Goal: Information Seeking & Learning: Learn about a topic

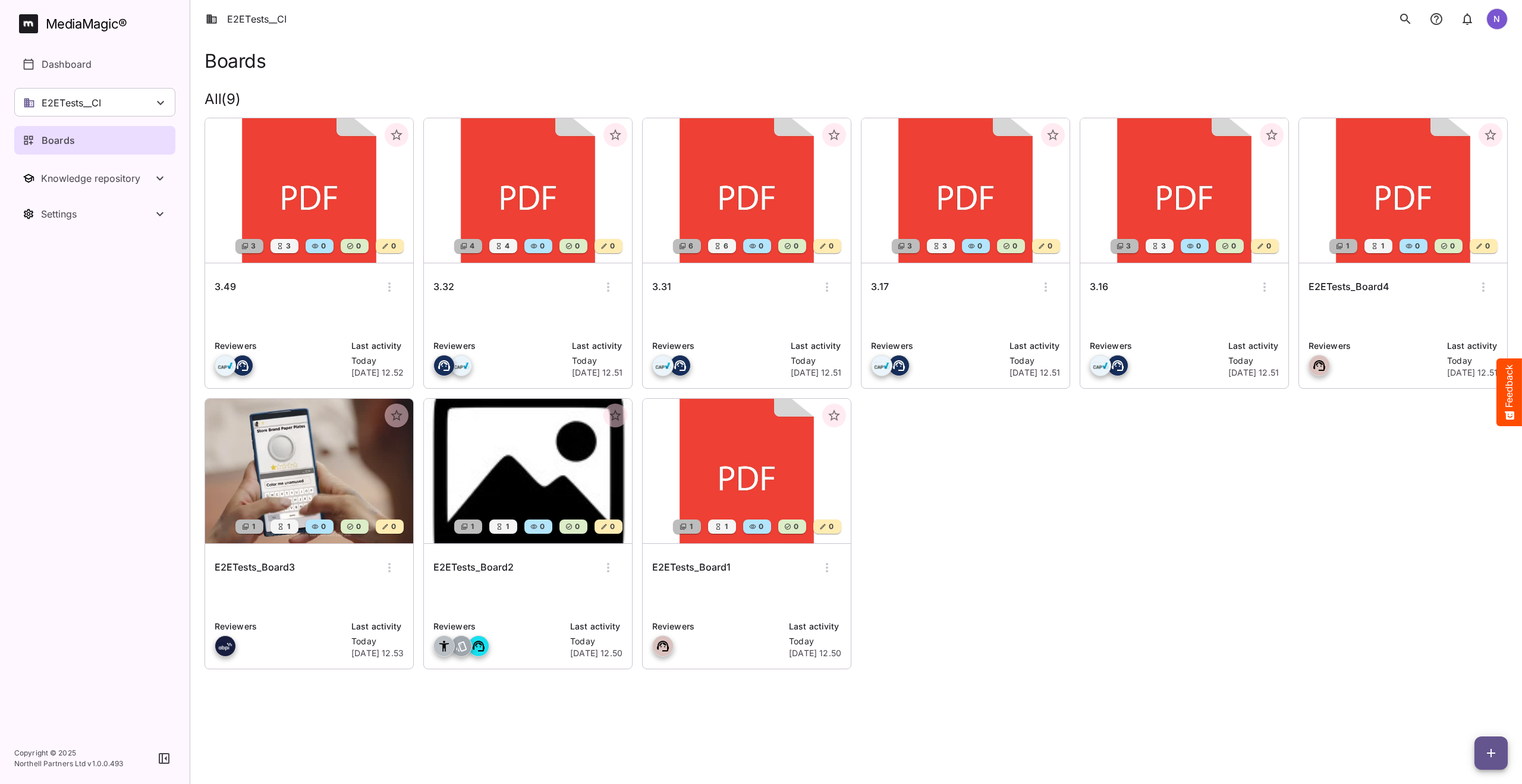
click at [659, 286] on h6 "3.31" at bounding box center [662, 286] width 19 height 15
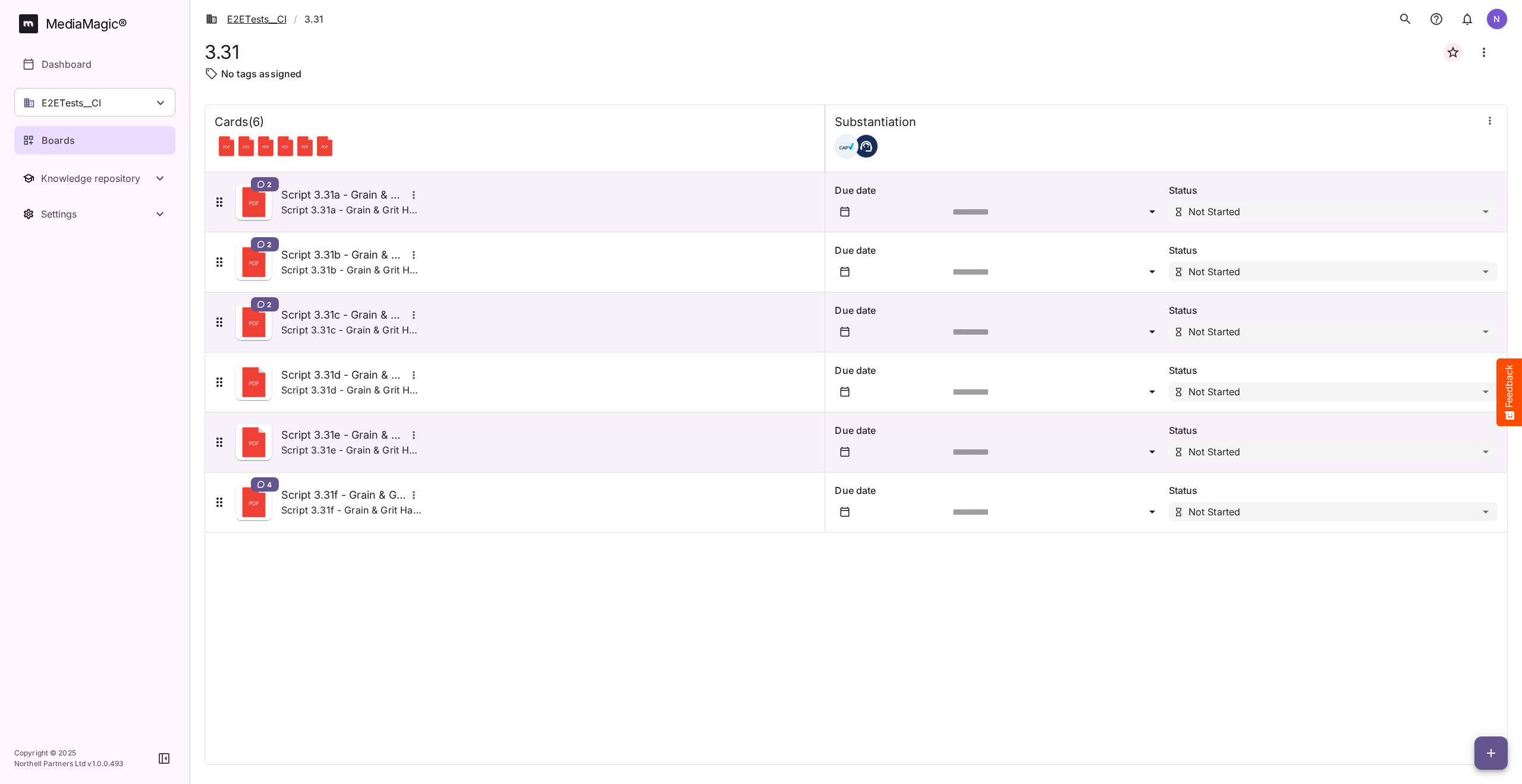
click at [254, 17] on link "E2ETests__CI" at bounding box center [246, 18] width 81 height 14
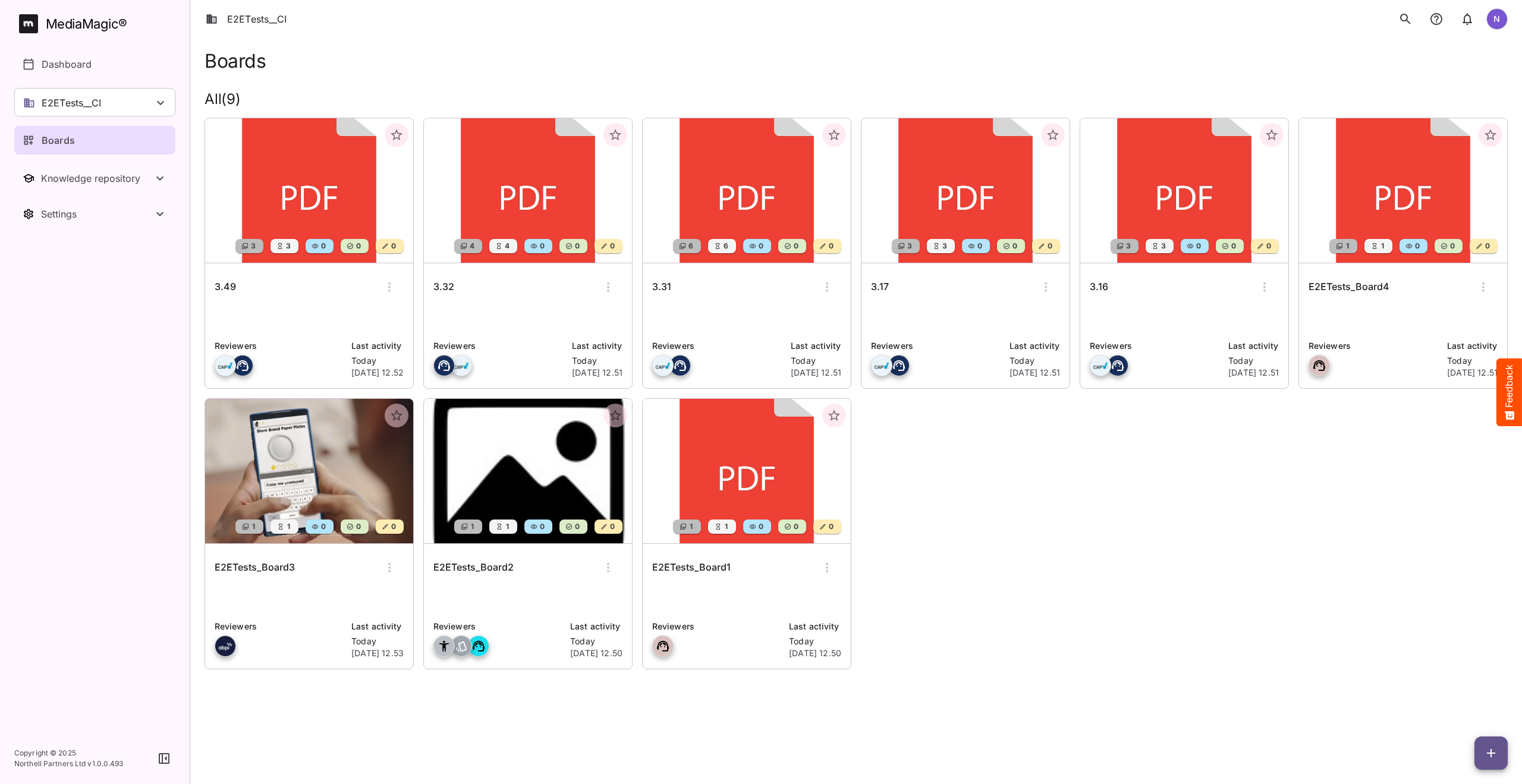
click at [664, 285] on h6 "3.31" at bounding box center [662, 286] width 19 height 15
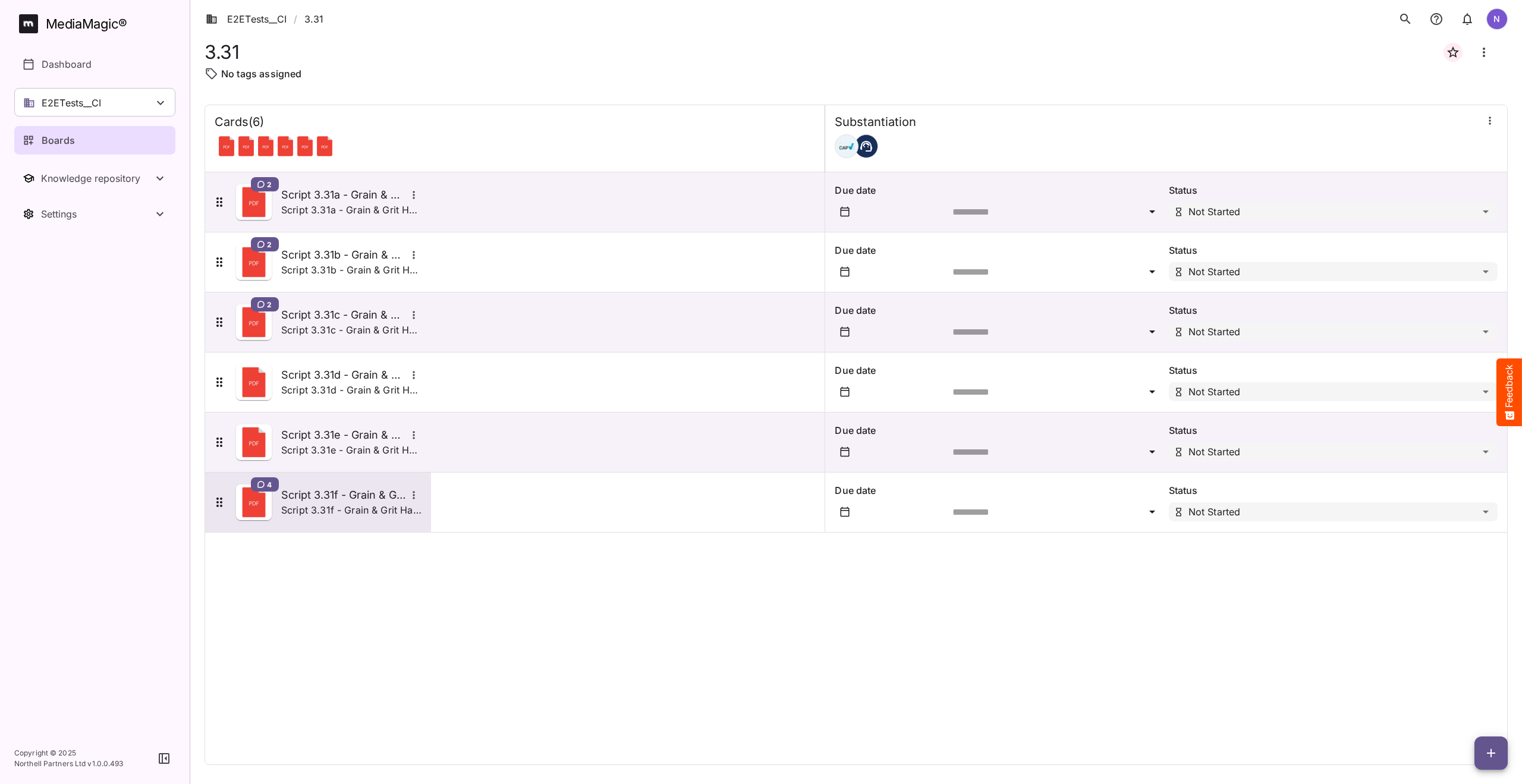
click at [336, 493] on h5 "Script 3.31f - Grain & Grit Hardware - end date in supers multiple offers" at bounding box center [343, 495] width 125 height 14
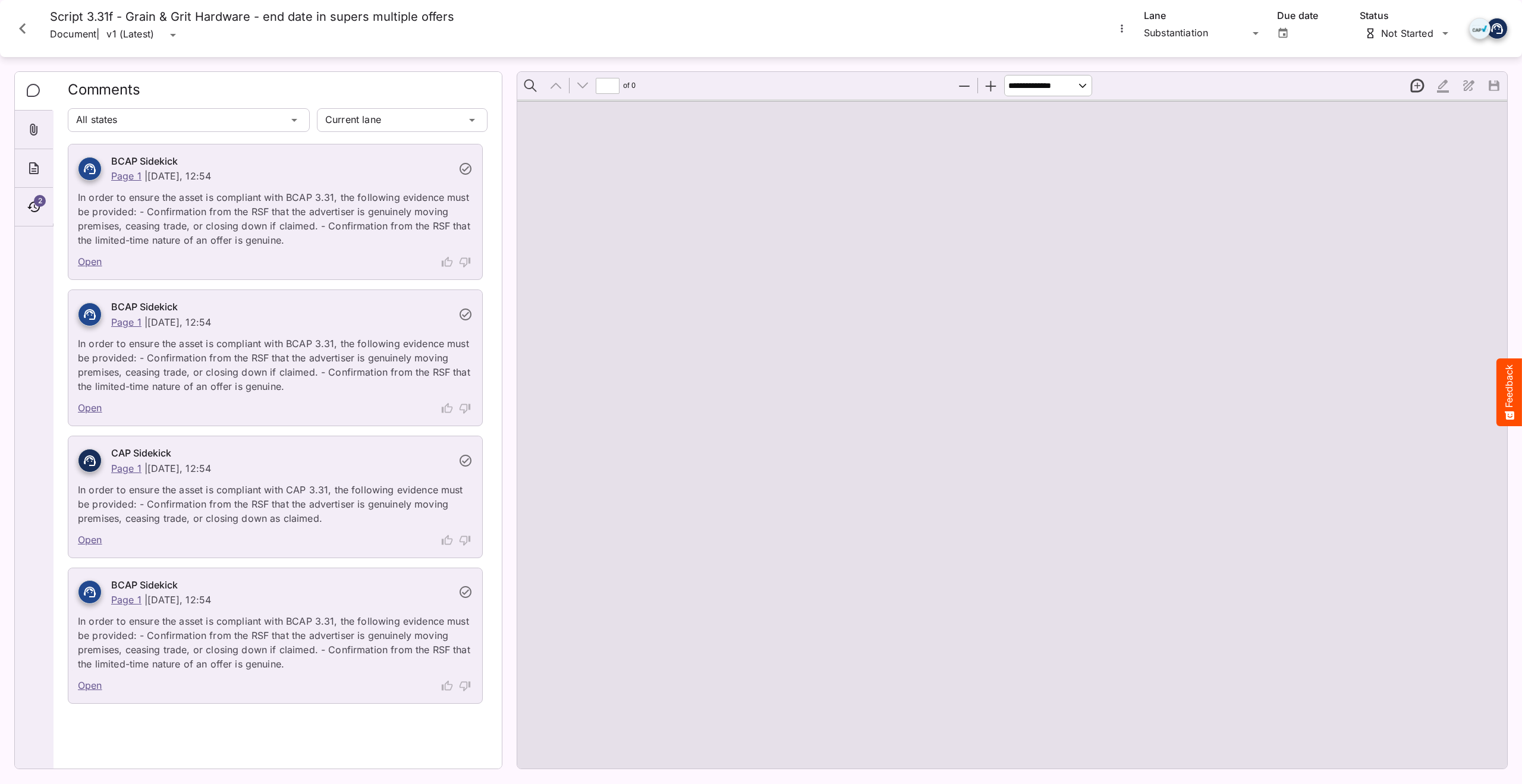
type input "*"
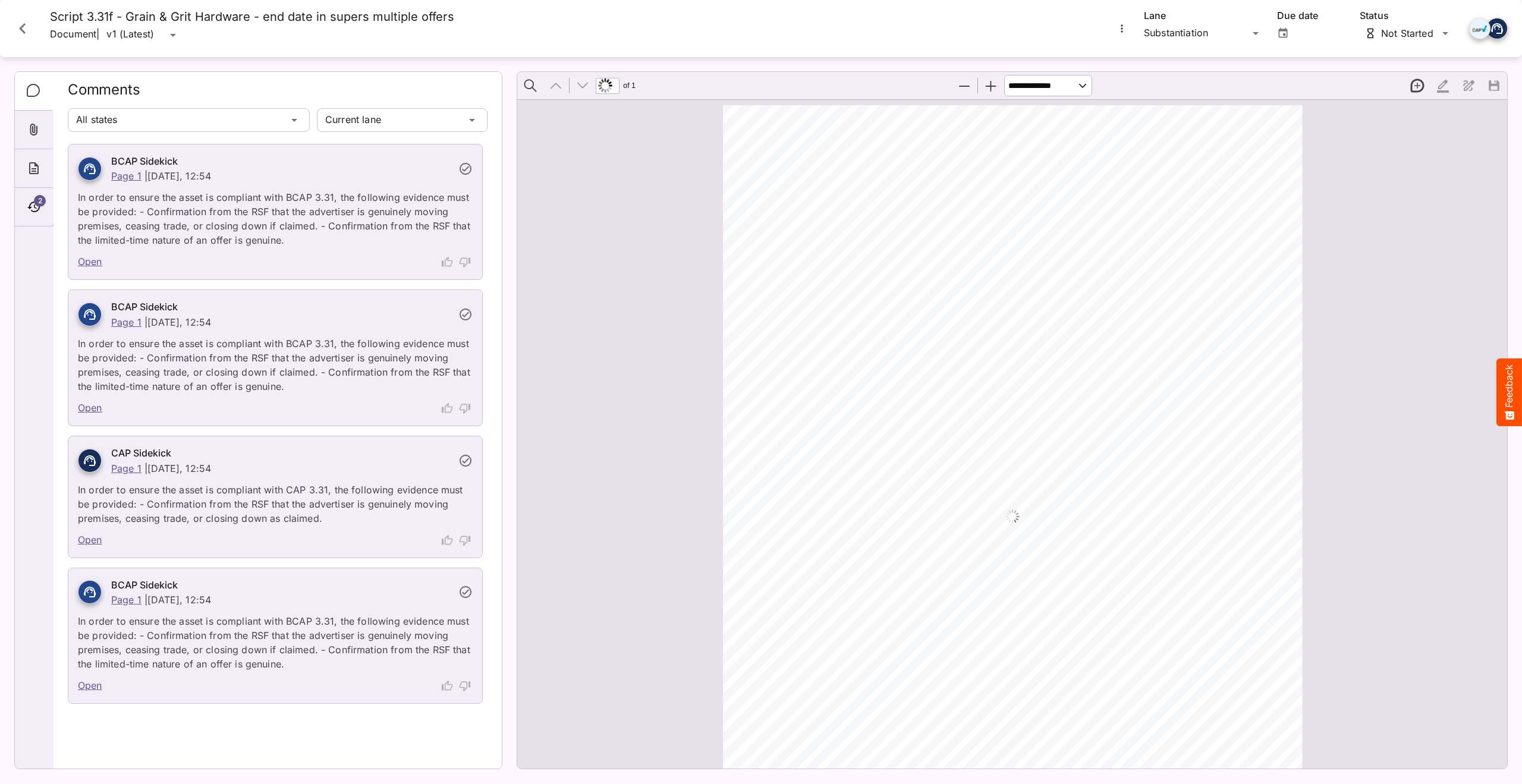
scroll to position [125, 0]
click at [38, 201] on span "2" at bounding box center [39, 201] width 11 height 11
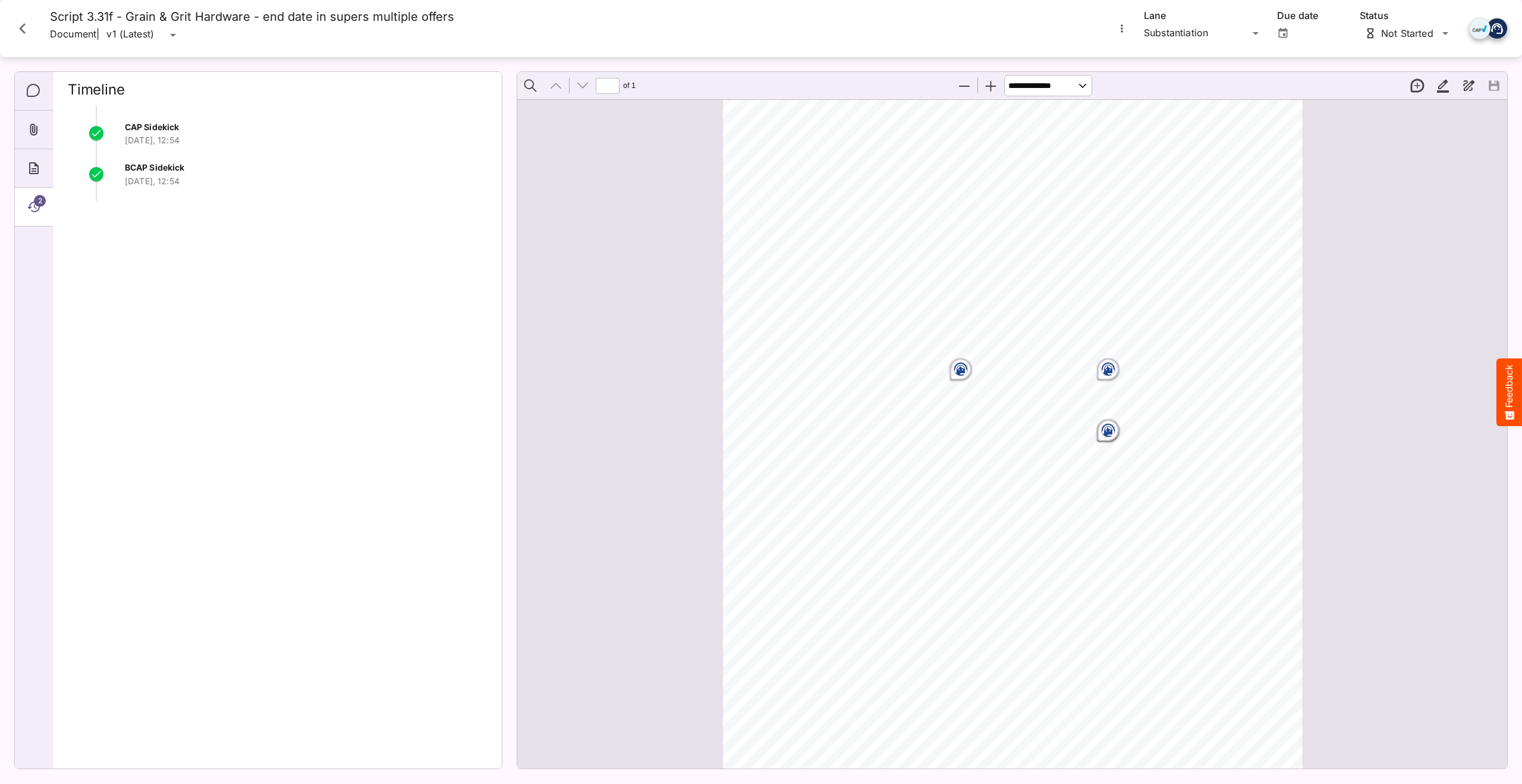
click at [38, 196] on span "2" at bounding box center [39, 201] width 11 height 11
click at [24, 25] on icon "Close card" at bounding box center [22, 28] width 7 height 11
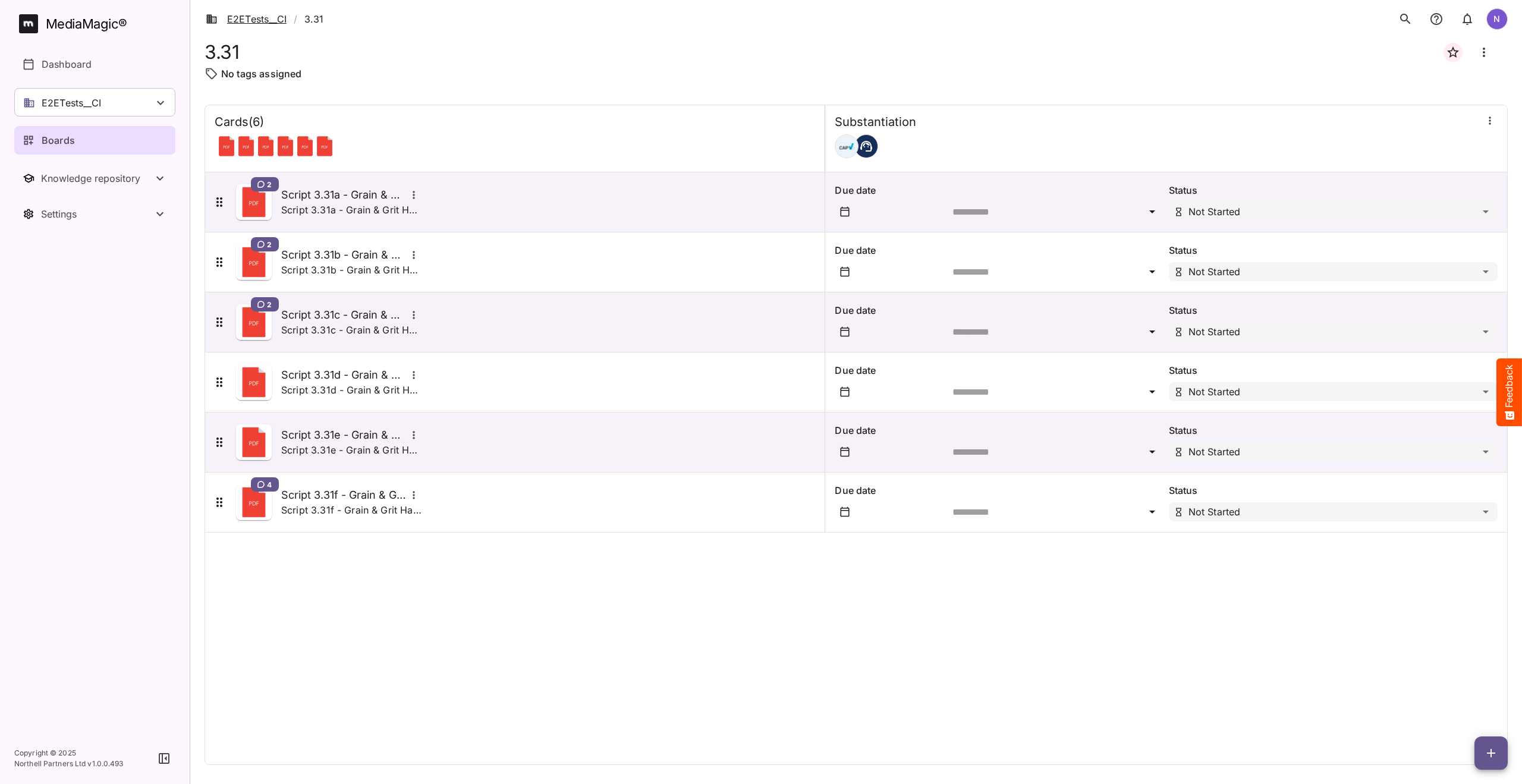
click at [264, 18] on link "E2ETests__CI" at bounding box center [246, 18] width 81 height 14
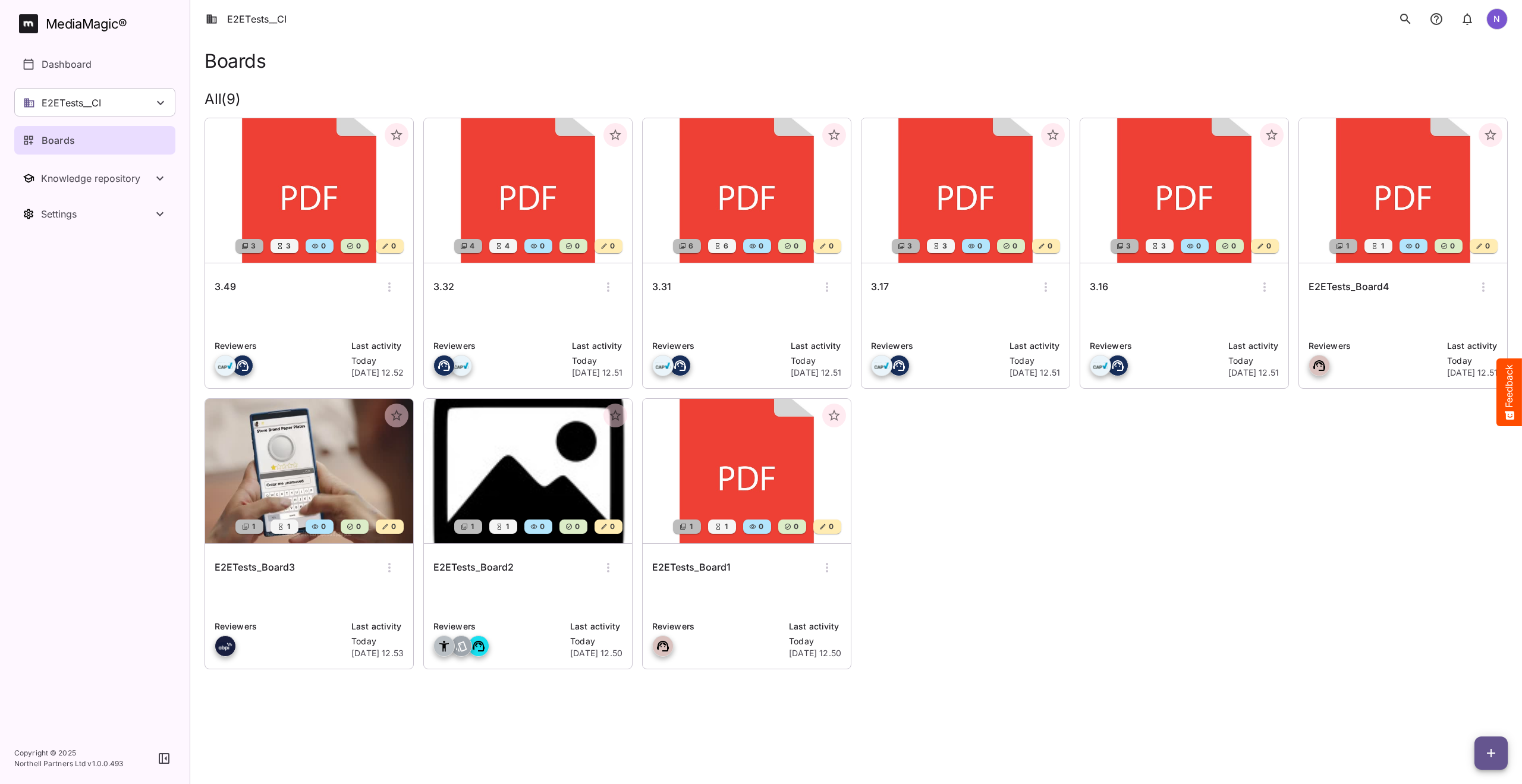
click at [222, 287] on h6 "3.49" at bounding box center [225, 286] width 21 height 15
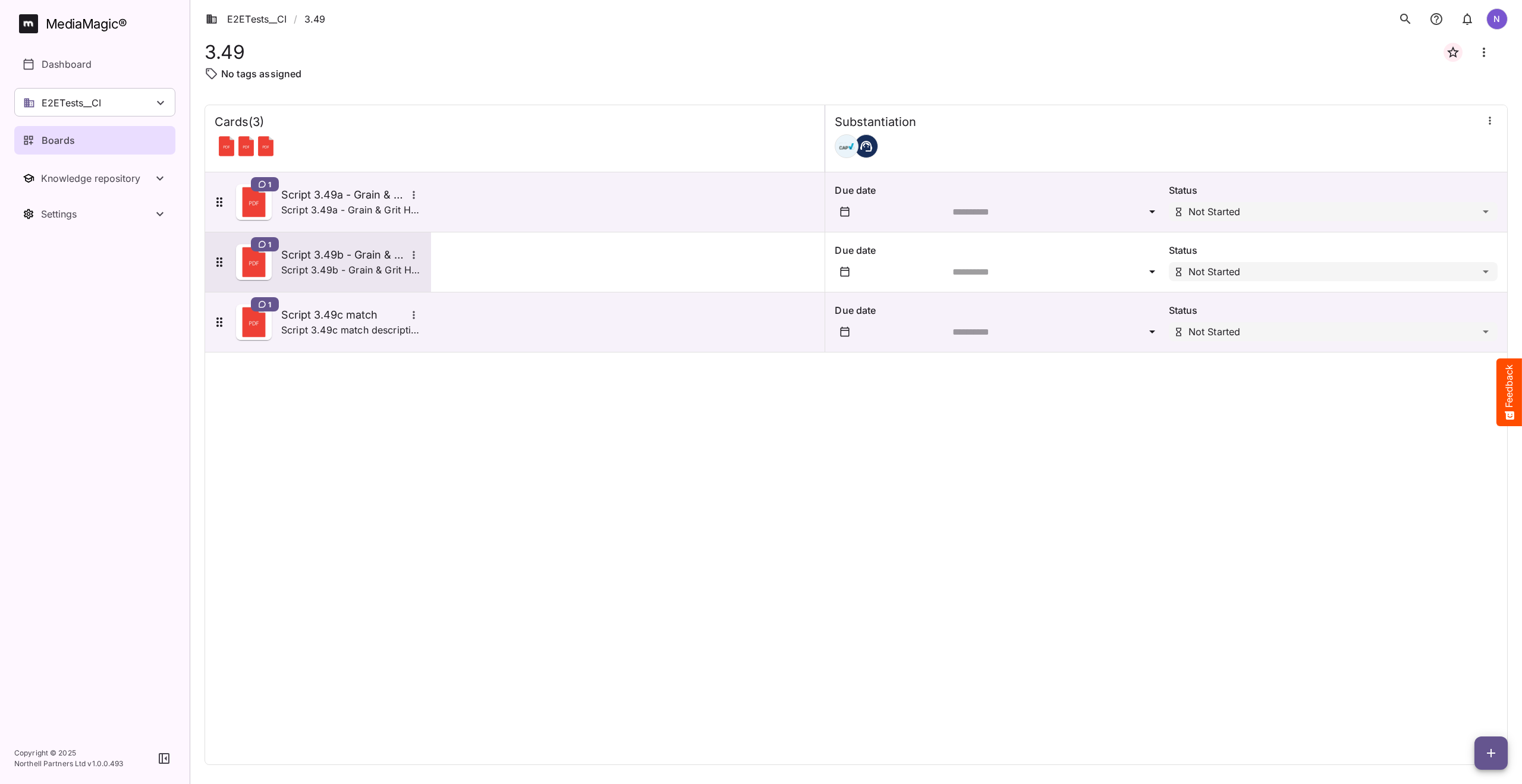
click at [314, 254] on h5 "Script 3.49b - Grain & Grit Hardware - satisfaction mismatch" at bounding box center [343, 254] width 125 height 14
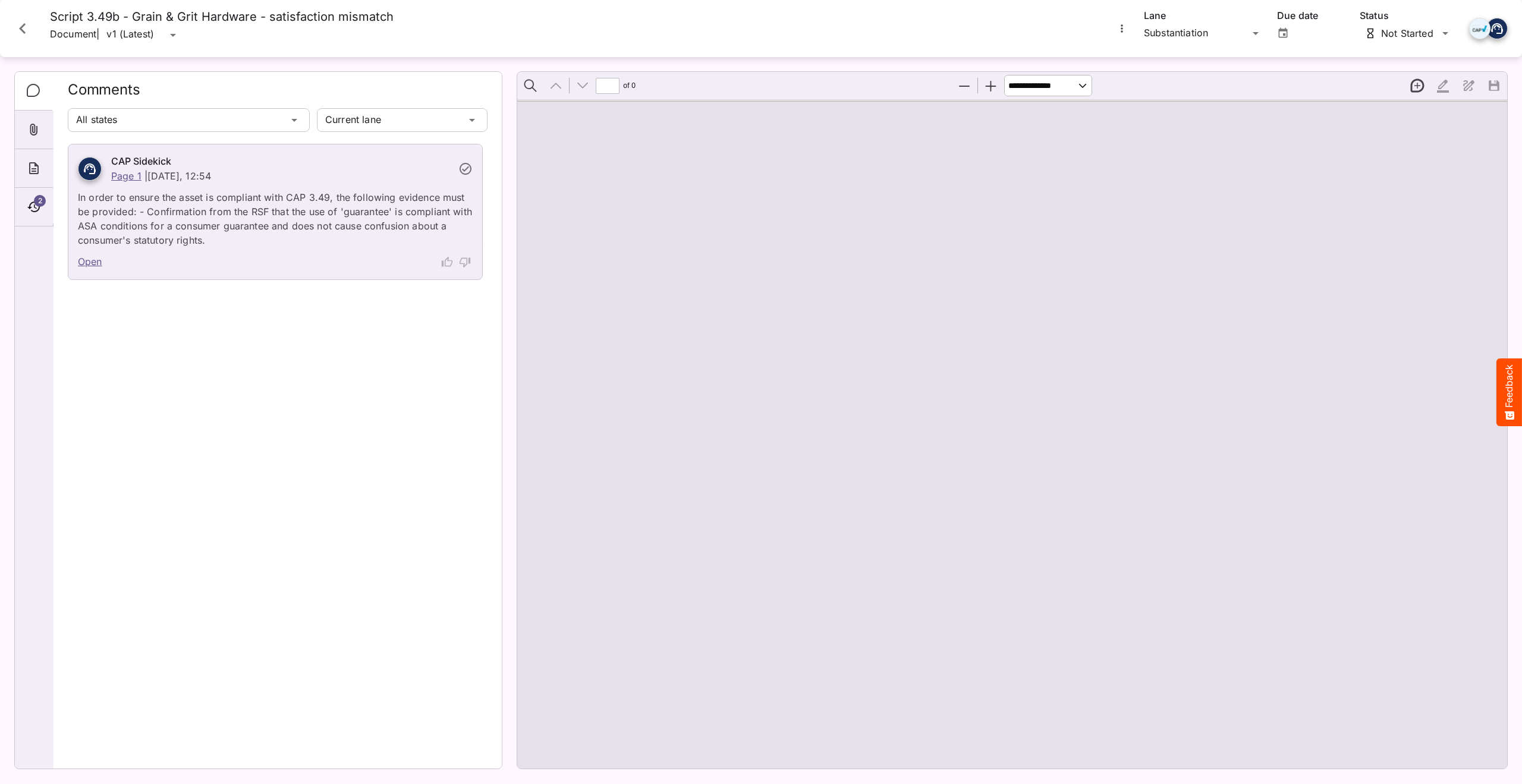
type input "*"
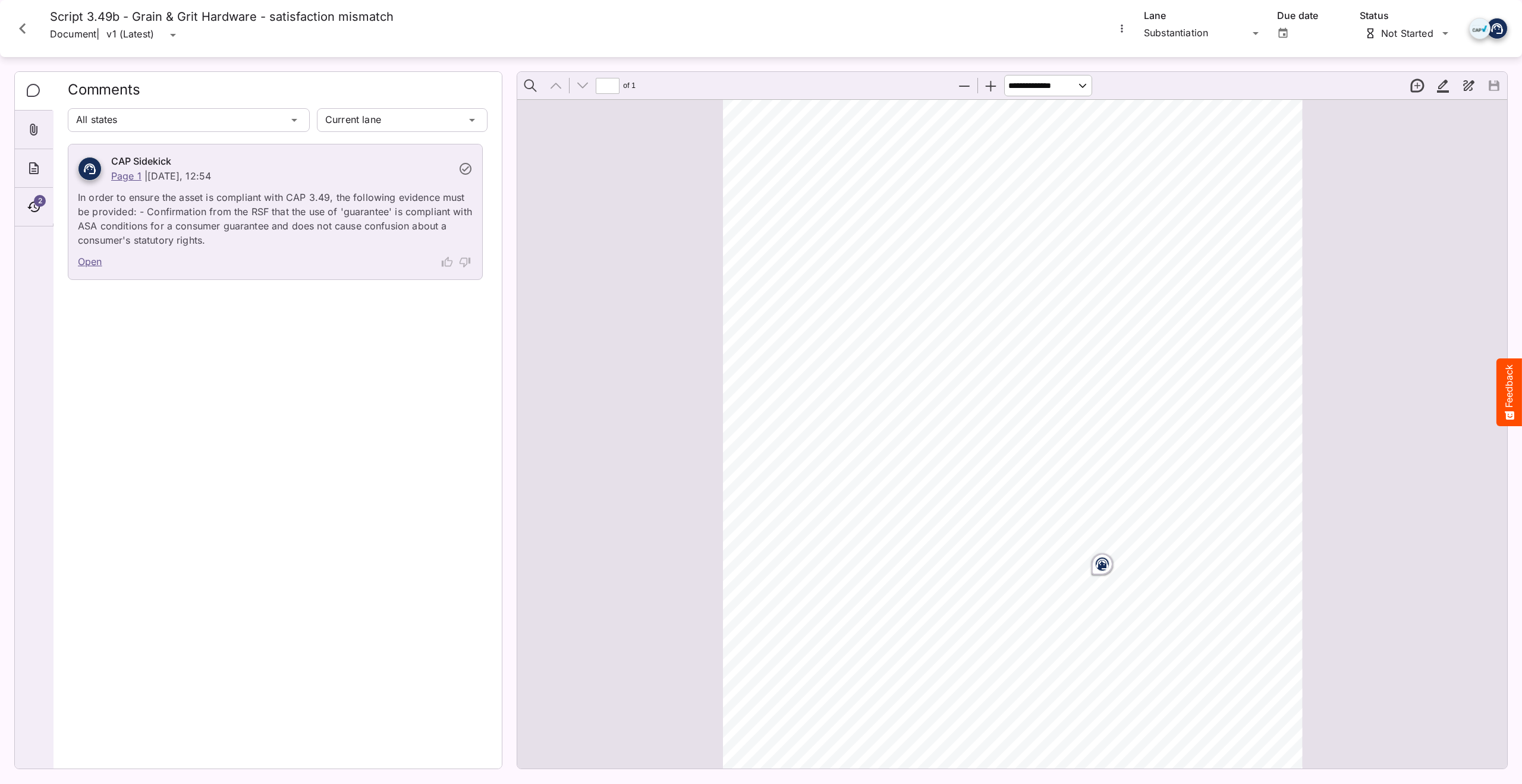
click at [21, 25] on icon "Close card" at bounding box center [22, 29] width 21 height 21
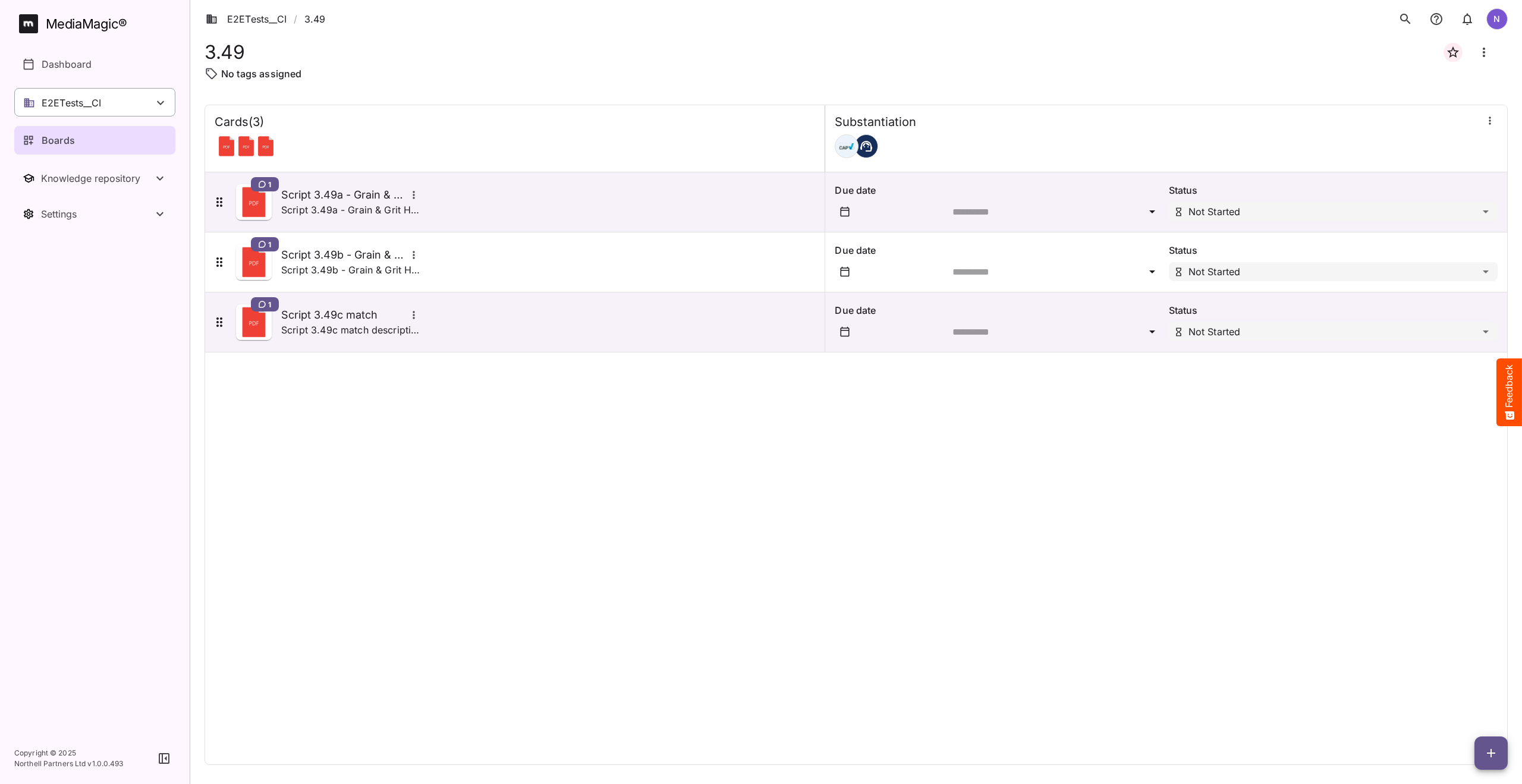
click at [94, 98] on p "E2ETests__CI" at bounding box center [72, 102] width 59 height 14
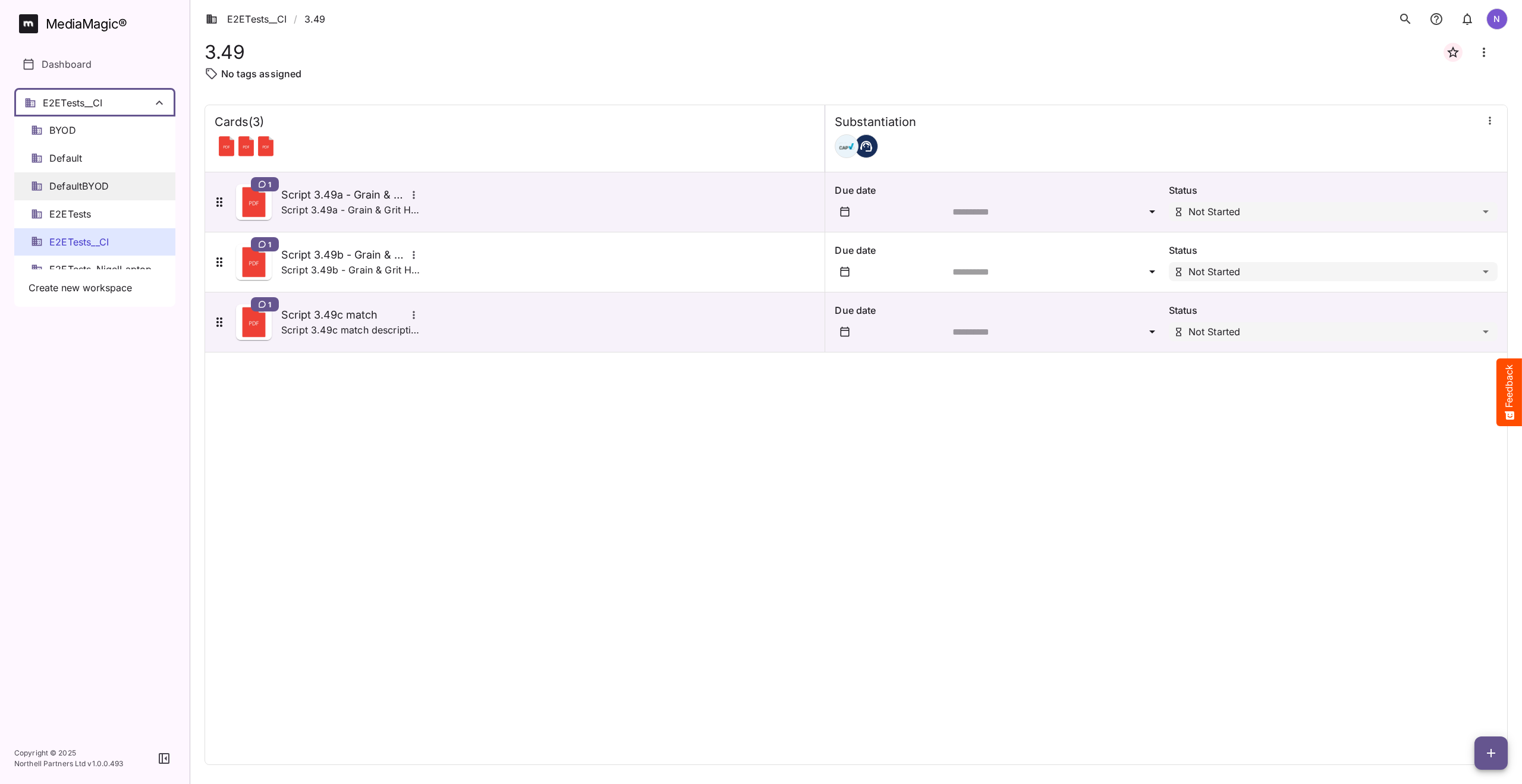
scroll to position [59, 0]
click at [96, 210] on span "E2ETests_NigelLaptop" at bounding box center [100, 210] width 102 height 13
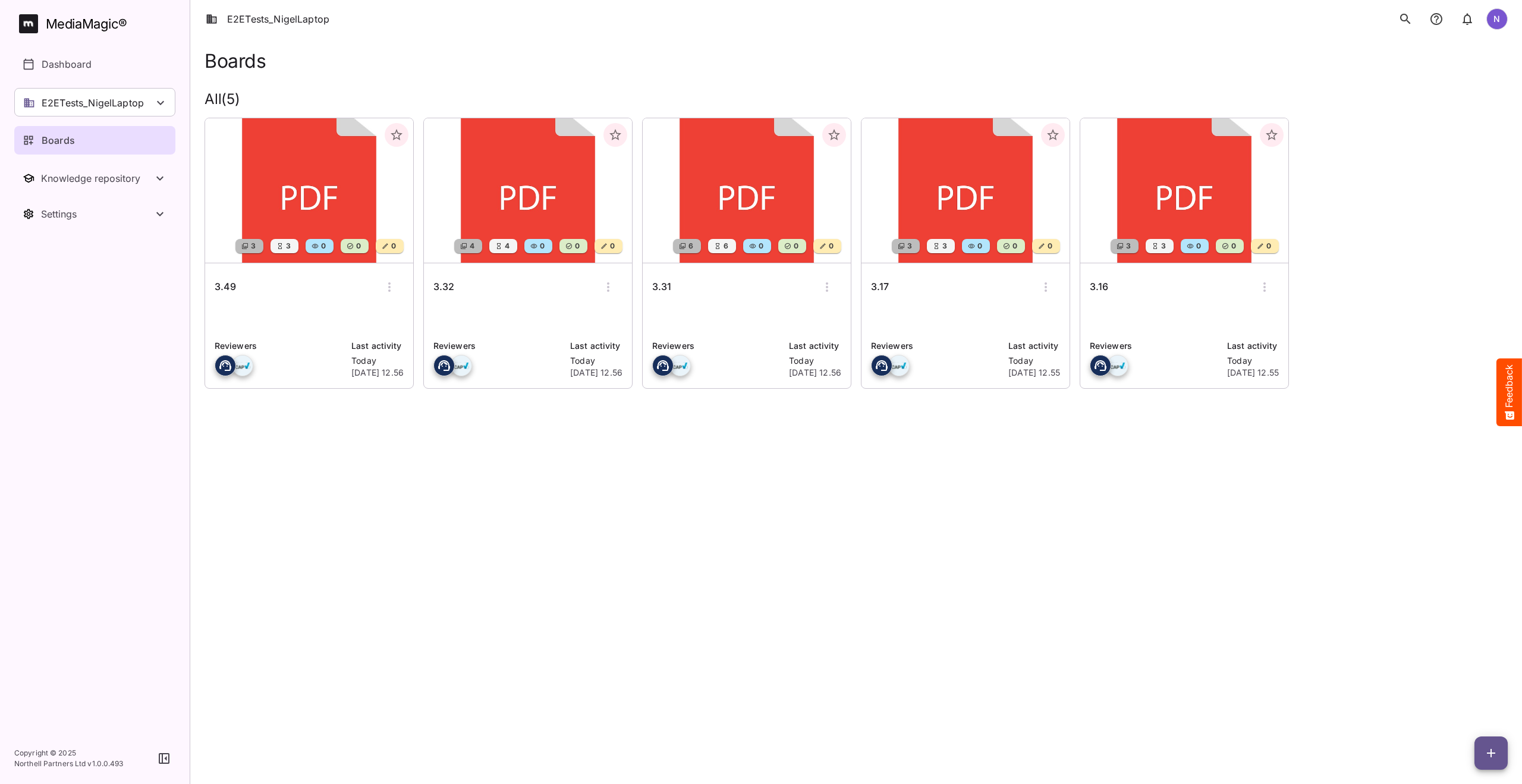
click at [230, 286] on h6 "3.49" at bounding box center [225, 286] width 21 height 15
click at [448, 286] on h6 "3.32" at bounding box center [444, 286] width 21 height 15
click at [664, 286] on h6 "3.31" at bounding box center [662, 286] width 19 height 15
click at [879, 289] on h6 "3.17" at bounding box center [880, 286] width 18 height 15
click at [663, 285] on h6 "3.31" at bounding box center [662, 286] width 19 height 15
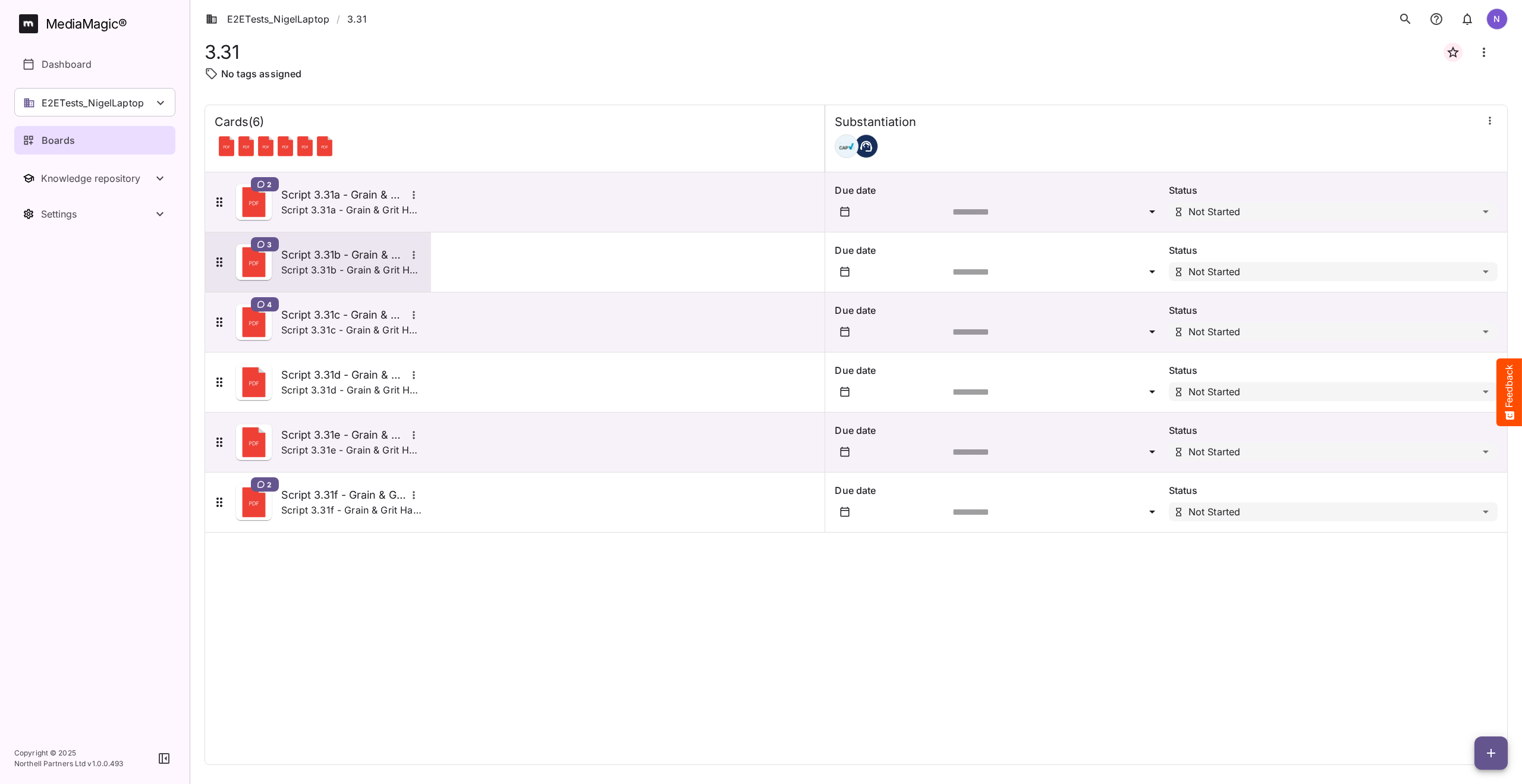
click at [334, 257] on h5 "Script 3.31b - Grain & Grit Hardware - closing down mismatch" at bounding box center [343, 254] width 125 height 14
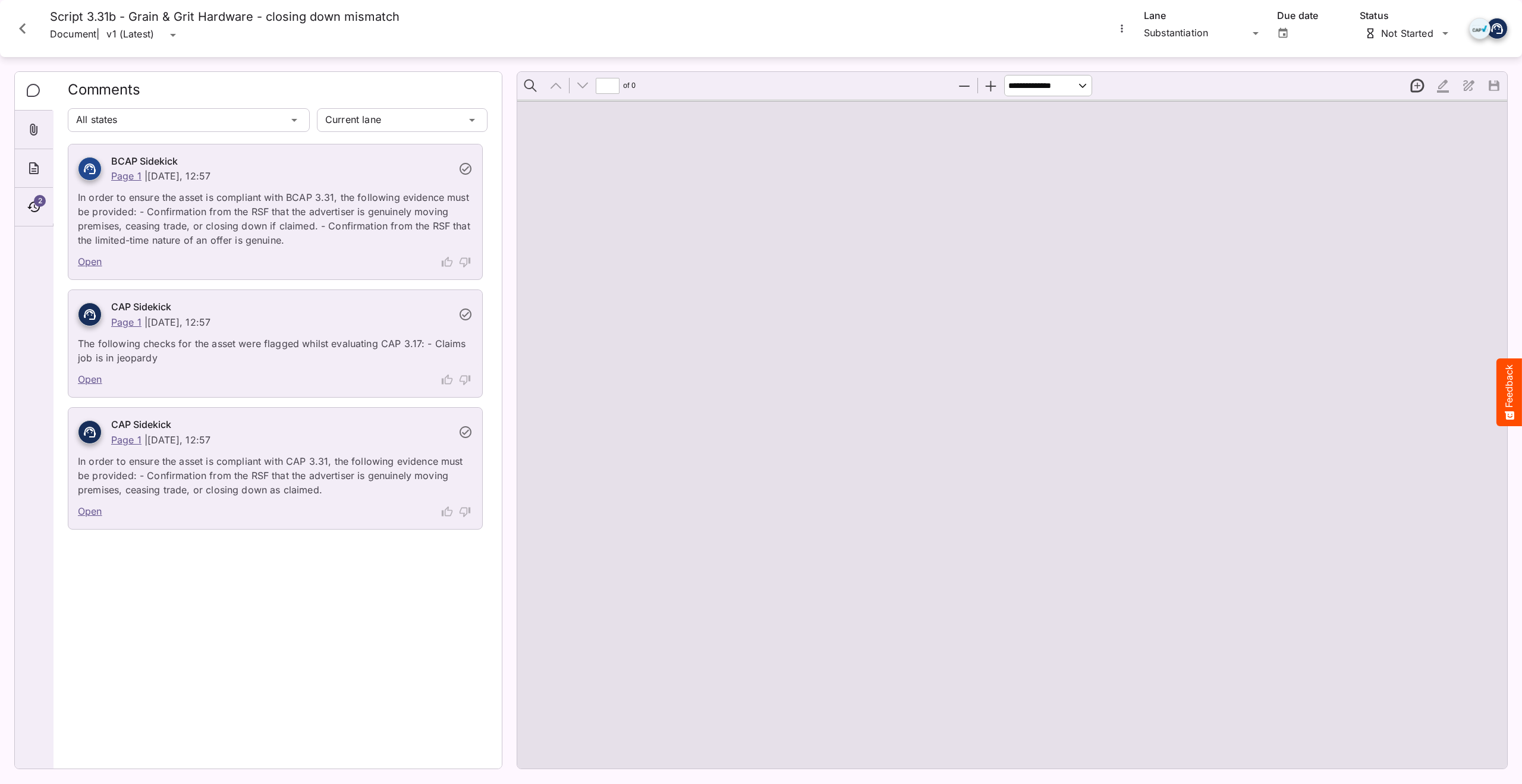
type input "*"
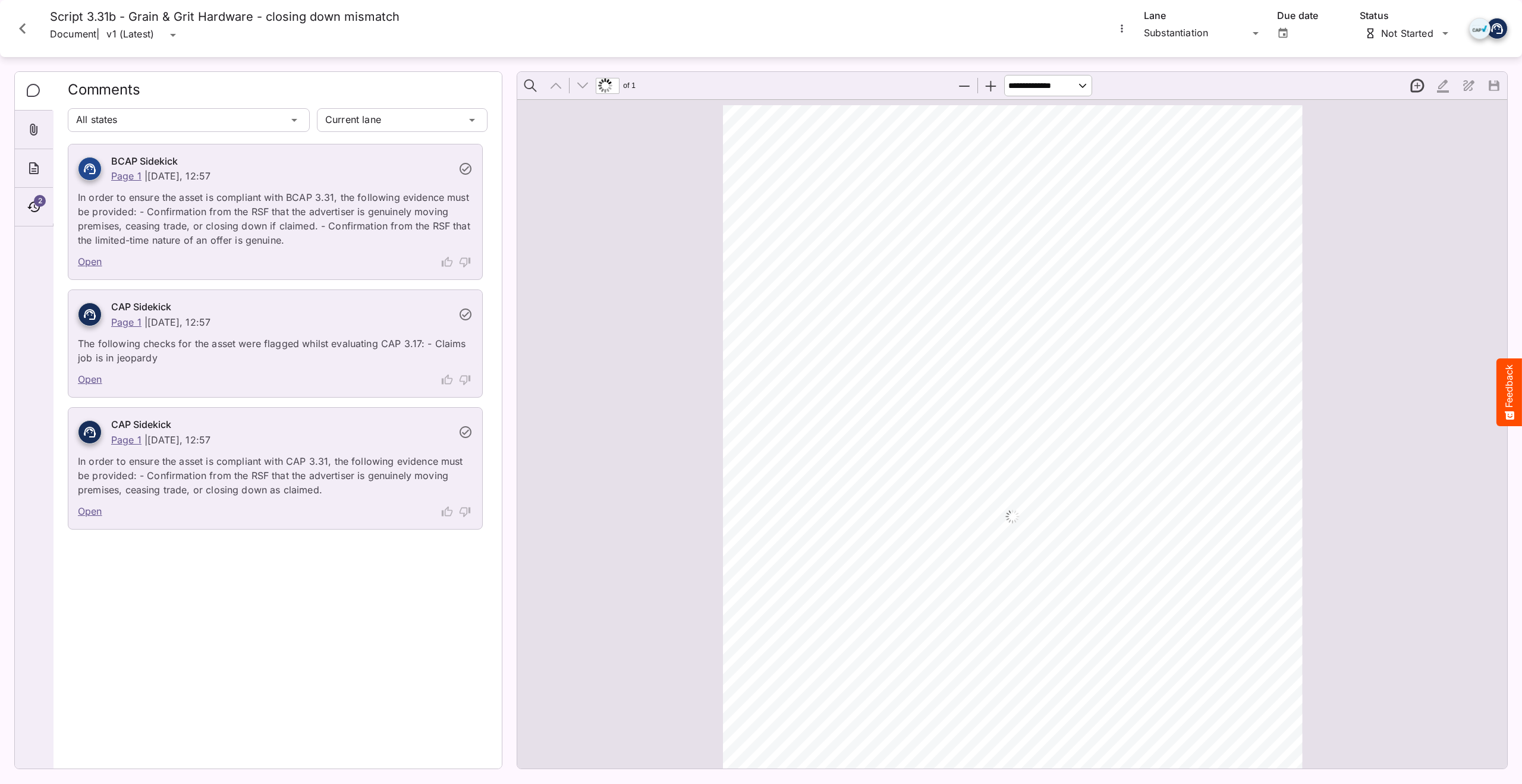
scroll to position [6, 0]
drag, startPoint x: 146, startPoint y: 211, endPoint x: 351, endPoint y: 206, distance: 205.1
click at [351, 206] on p "In order to ensure the asset is compliant with BCAP 3.31, the following evidenc…" at bounding box center [275, 215] width 395 height 64
